Goal: Information Seeking & Learning: Learn about a topic

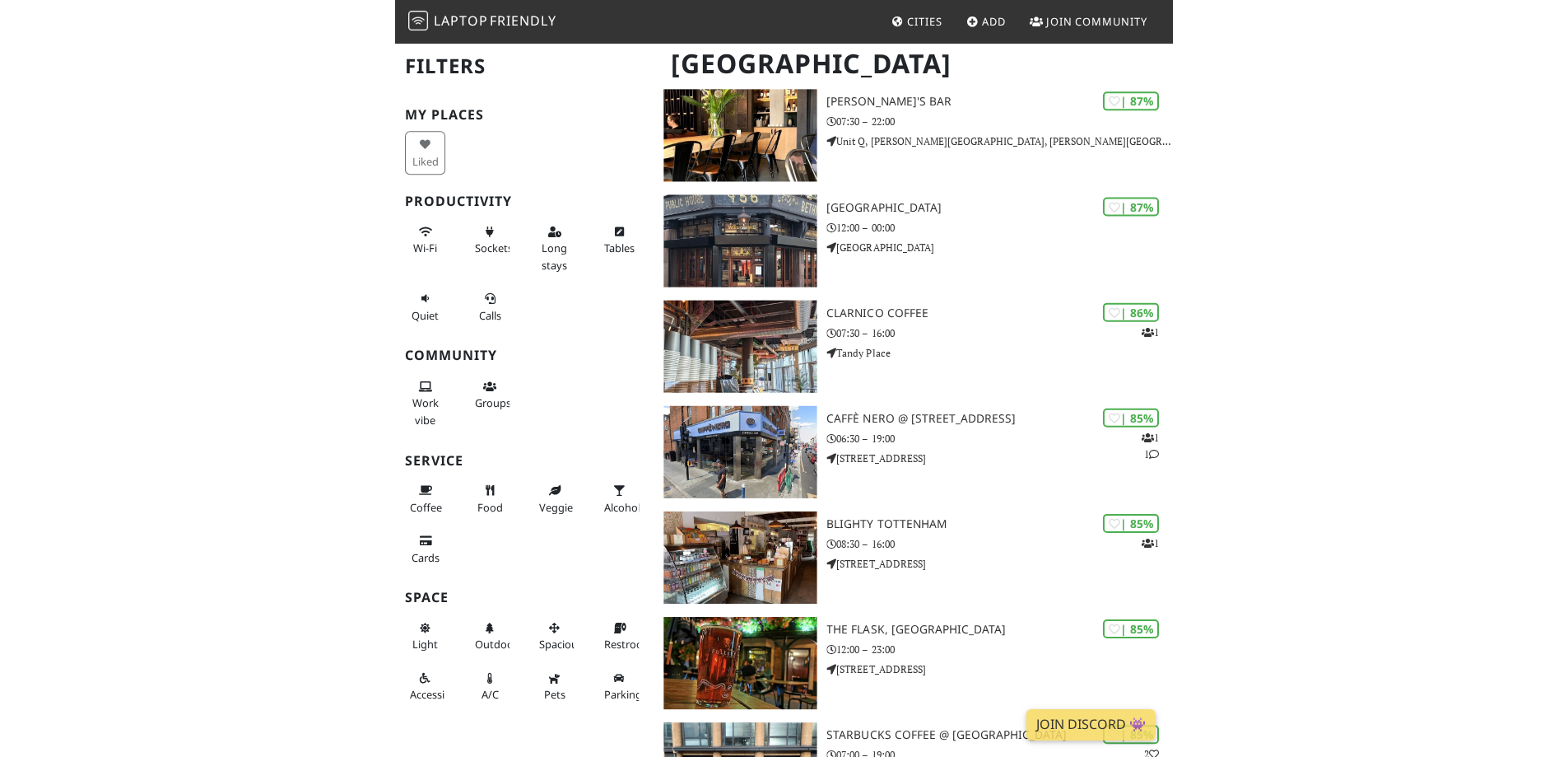
scroll to position [2450, 0]
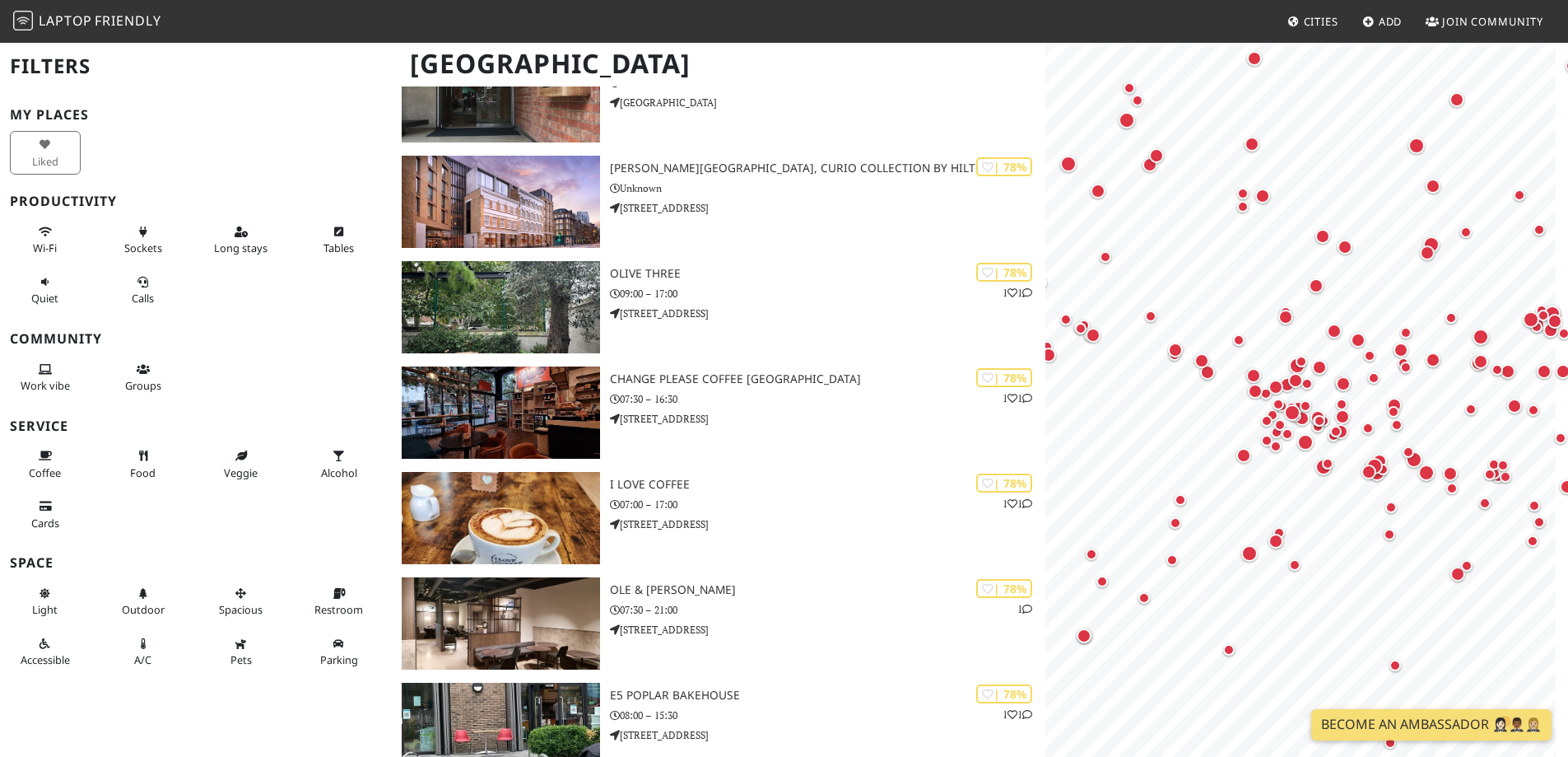
scroll to position [6786, 0]
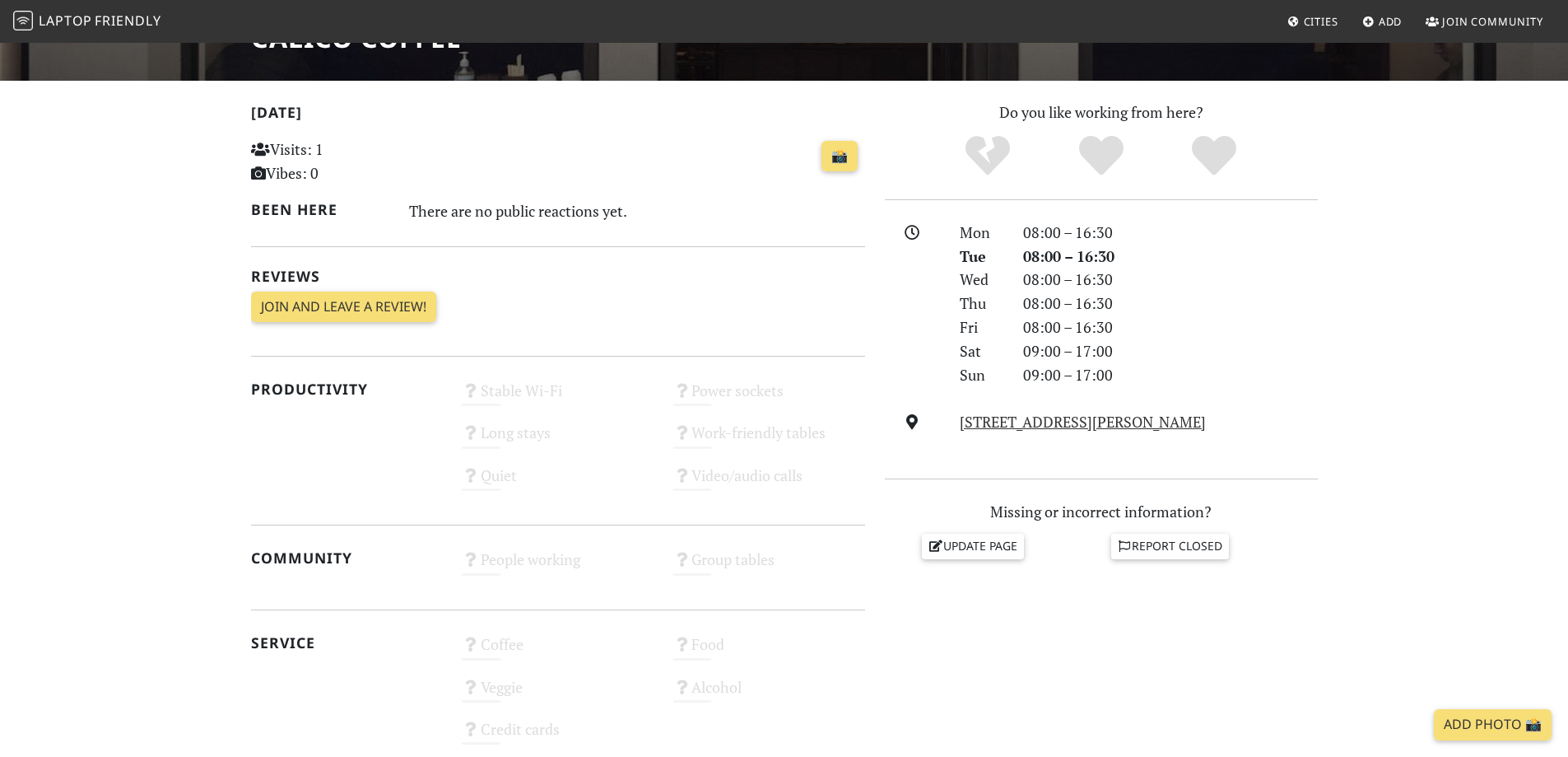
scroll to position [305, 0]
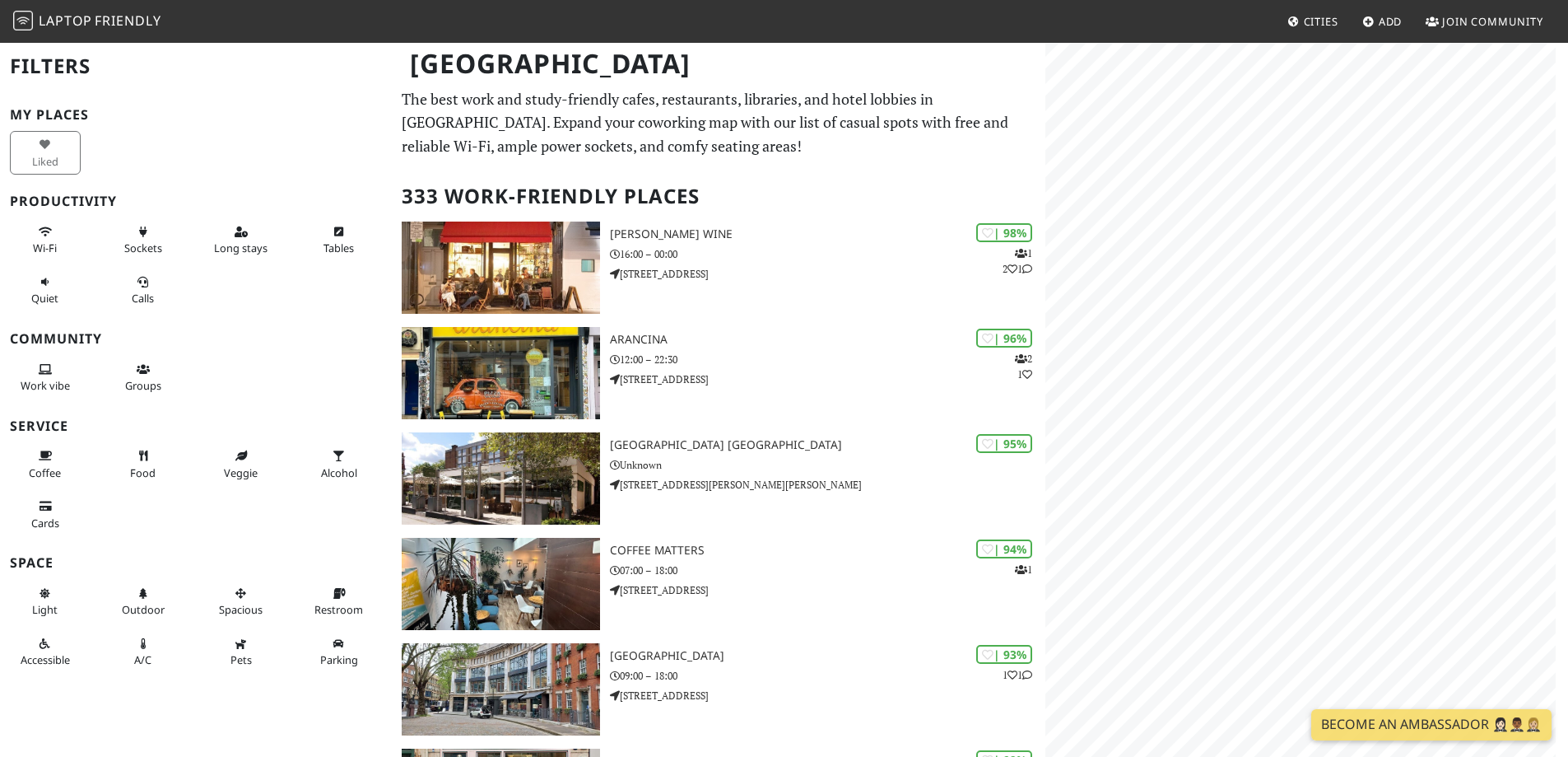
scroll to position [1331, 0]
